Goal: Transaction & Acquisition: Purchase product/service

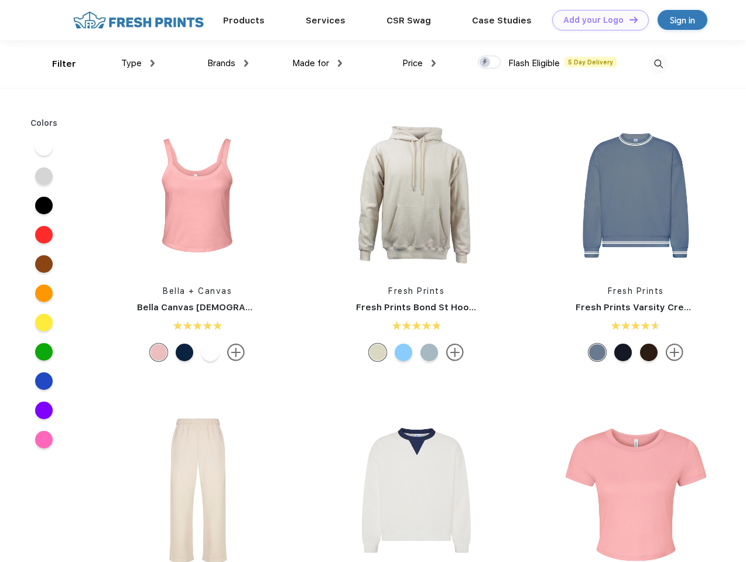
click at [596, 20] on link "Add your Logo Design Tool" at bounding box center [600, 20] width 97 height 20
click at [0, 0] on div "Design Tool" at bounding box center [0, 0] width 0 height 0
click at [628, 19] on link "Add your Logo Design Tool" at bounding box center [600, 20] width 97 height 20
click at [56, 64] on div "Filter" at bounding box center [64, 63] width 24 height 13
click at [138, 63] on span "Type" at bounding box center [131, 63] width 20 height 11
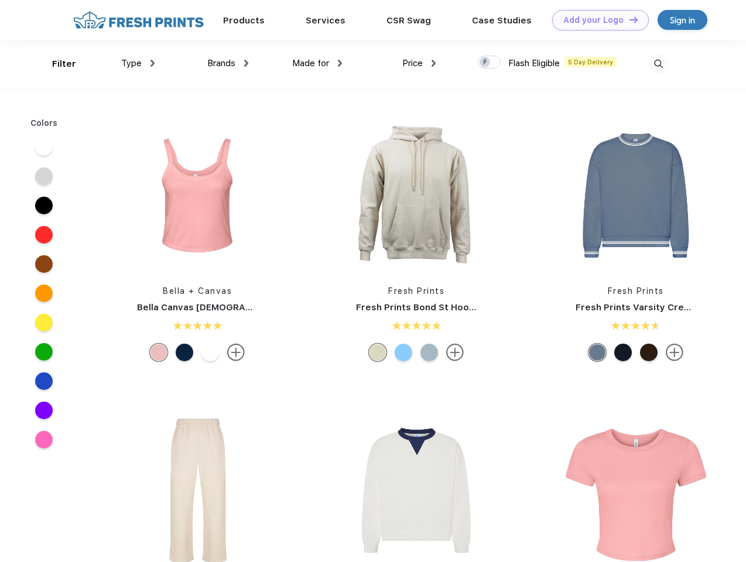
click at [228, 63] on span "Brands" at bounding box center [221, 63] width 28 height 11
click at [317, 63] on span "Made for" at bounding box center [310, 63] width 37 height 11
click at [419, 63] on span "Price" at bounding box center [412, 63] width 20 height 11
click at [489, 63] on div at bounding box center [489, 62] width 23 height 13
click at [485, 63] on input "checkbox" at bounding box center [482, 59] width 8 height 8
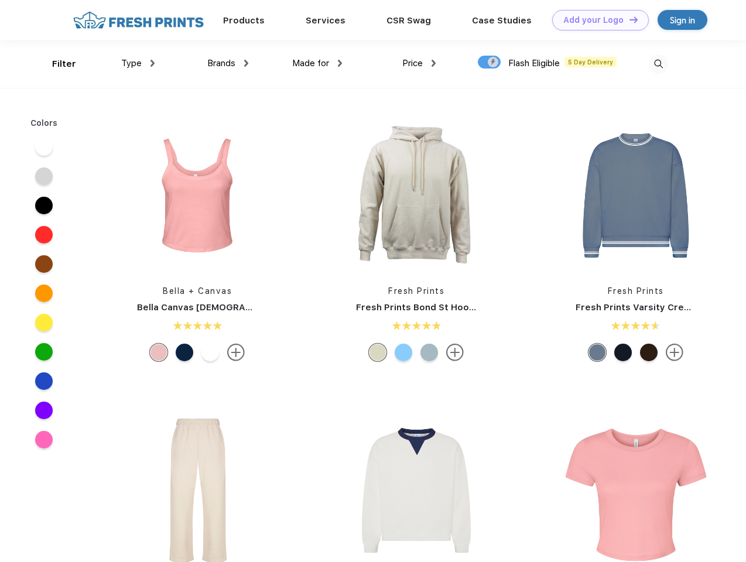
click at [658, 64] on img at bounding box center [657, 63] width 19 height 19
